Goal: Find specific fact: Find contact information

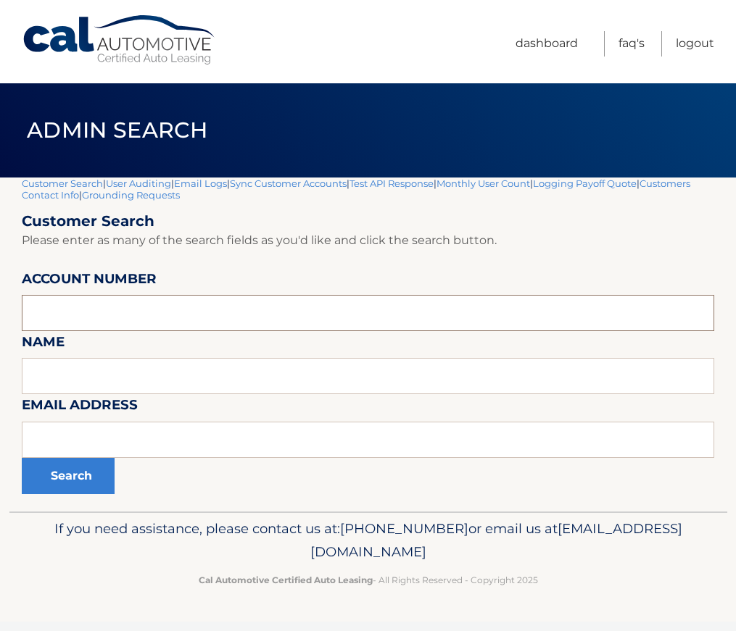
click at [101, 306] on input "text" at bounding box center [368, 313] width 692 height 36
paste input "44455531558"
type input "44455531558"
click at [66, 487] on button "Search" at bounding box center [68, 476] width 93 height 36
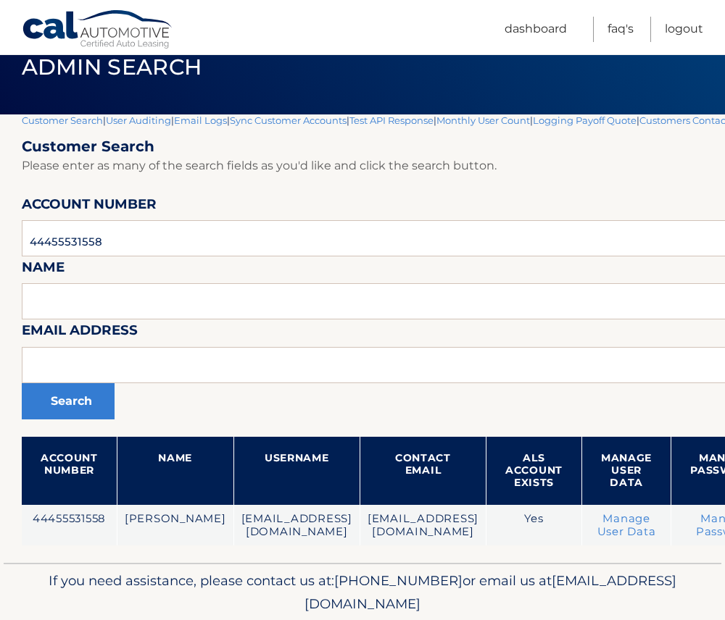
scroll to position [116, 0]
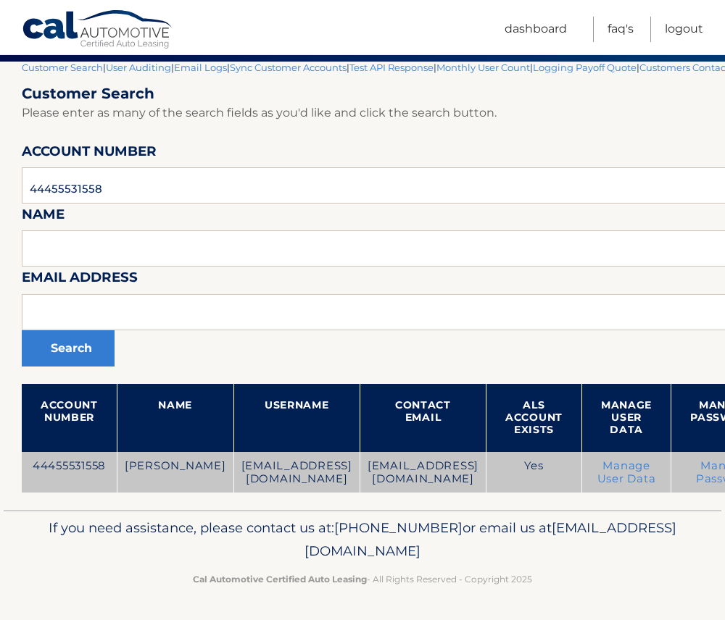
click at [304, 467] on td "loki.xx@gmail.com" at bounding box center [296, 472] width 126 height 41
drag, startPoint x: 304, startPoint y: 467, endPoint x: 193, endPoint y: 467, distance: 110.9
click at [233, 467] on td "loki.xx@gmail.com" at bounding box center [296, 472] width 126 height 41
copy td "loki.xx@gmail.com"
drag, startPoint x: 444, startPoint y: 463, endPoint x: 322, endPoint y: 474, distance: 123.0
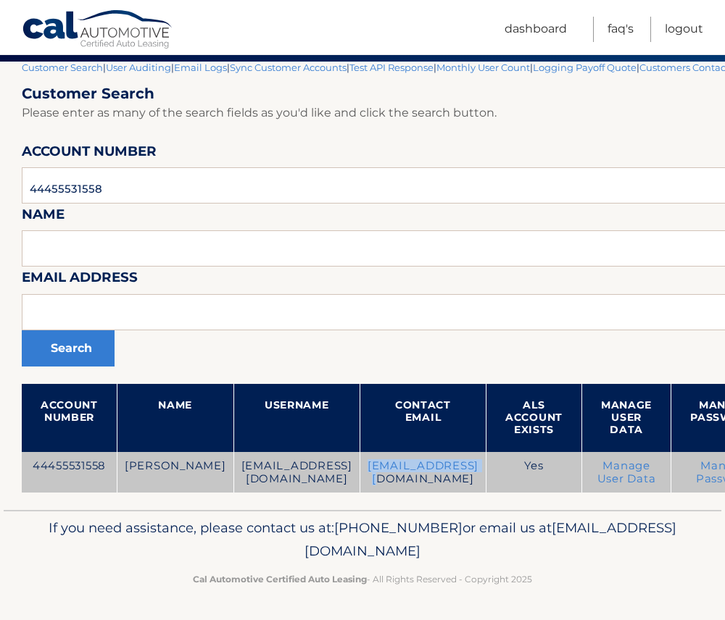
click at [359, 474] on td "LOKI.X@GMAIL.COM" at bounding box center [422, 472] width 126 height 41
copy td "LOKI.X@GMAIL.COM"
drag, startPoint x: 308, startPoint y: 469, endPoint x: 196, endPoint y: 467, distance: 111.6
click at [233, 467] on td "loki.xx@gmail.com" at bounding box center [296, 472] width 126 height 41
copy td "loki.xx@gmail.com"
